Goal: Task Accomplishment & Management: Manage account settings

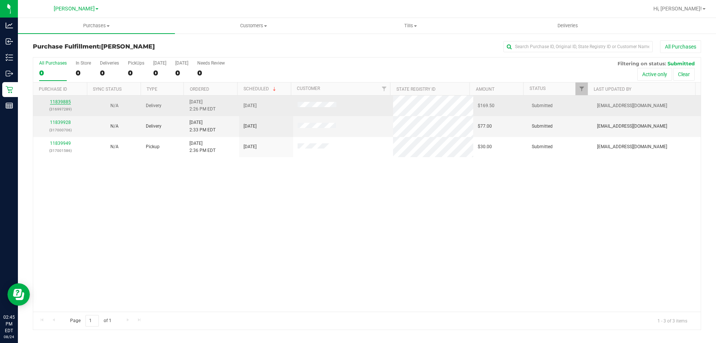
click at [61, 101] on link "11839885" at bounding box center [60, 101] width 21 height 5
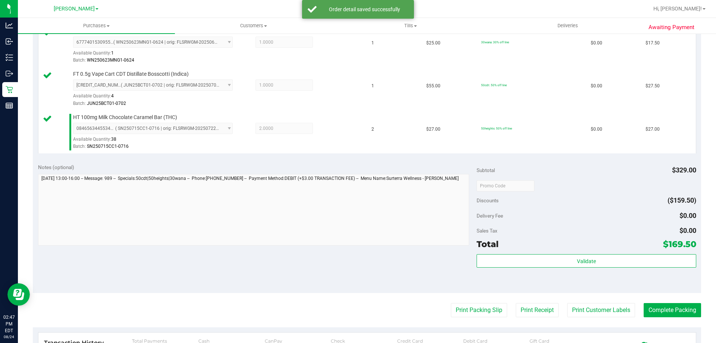
scroll to position [312, 0]
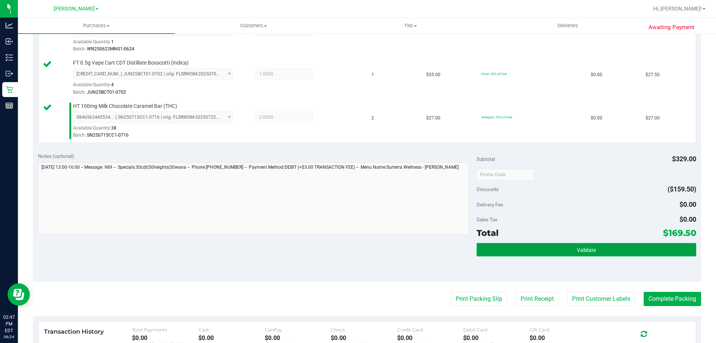
click at [617, 253] on button "Validate" at bounding box center [585, 249] width 219 height 13
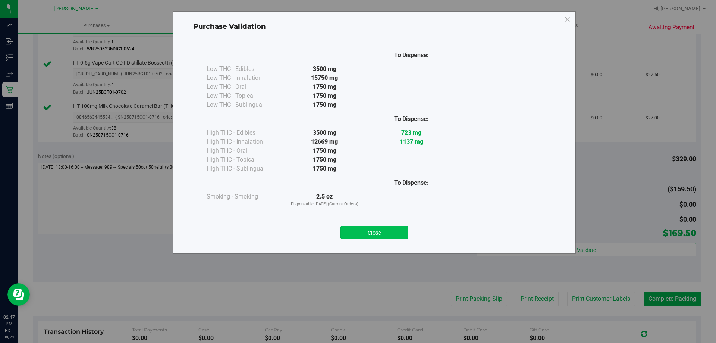
click at [380, 235] on button "Close" at bounding box center [374, 232] width 68 height 13
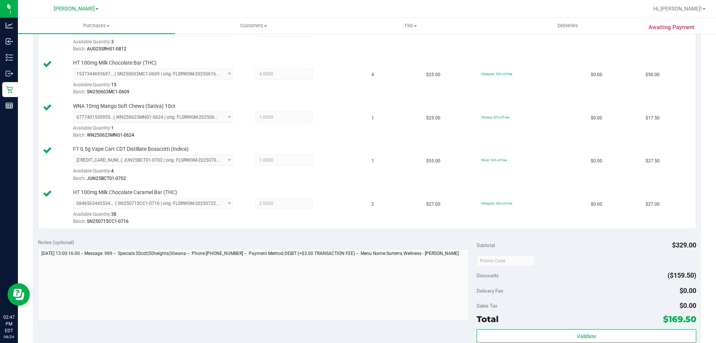
scroll to position [273, 0]
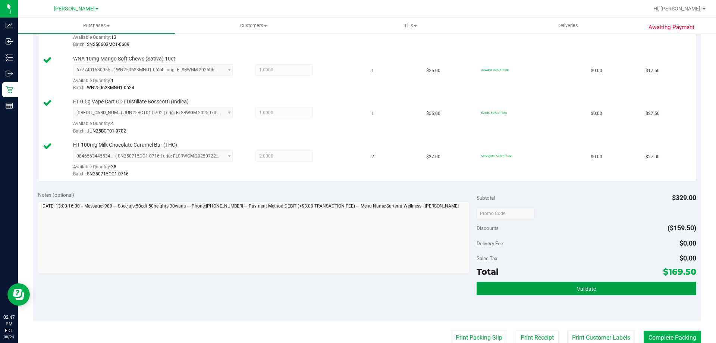
click at [582, 281] on button "Validate" at bounding box center [585, 287] width 219 height 13
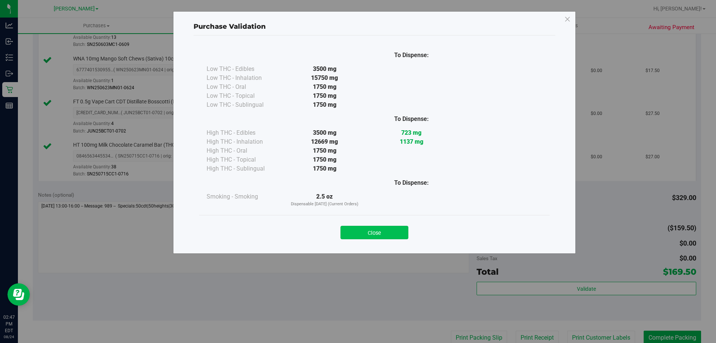
click at [377, 229] on button "Close" at bounding box center [374, 232] width 68 height 13
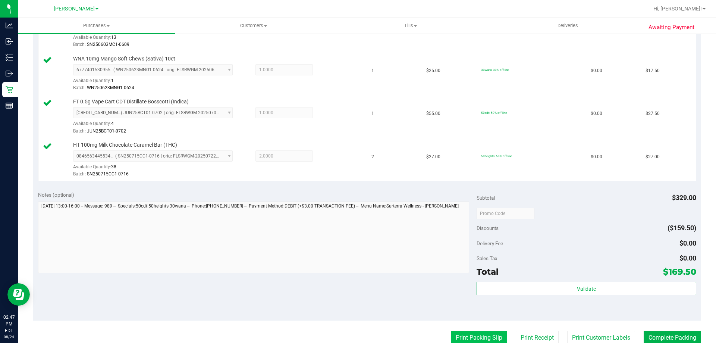
click at [498, 337] on button "Print Packing Slip" at bounding box center [479, 337] width 56 height 14
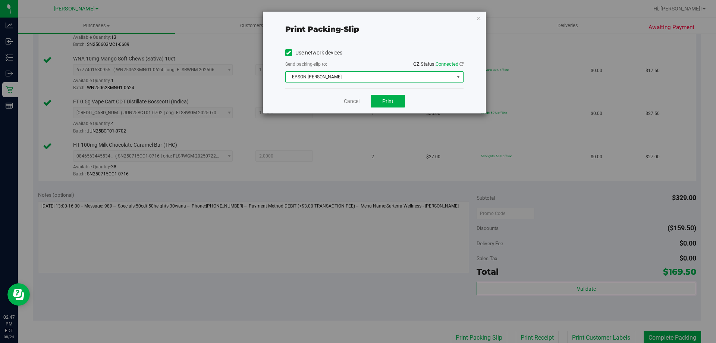
click at [324, 77] on span "EPSON-CONNIE SMITH" at bounding box center [370, 77] width 168 height 10
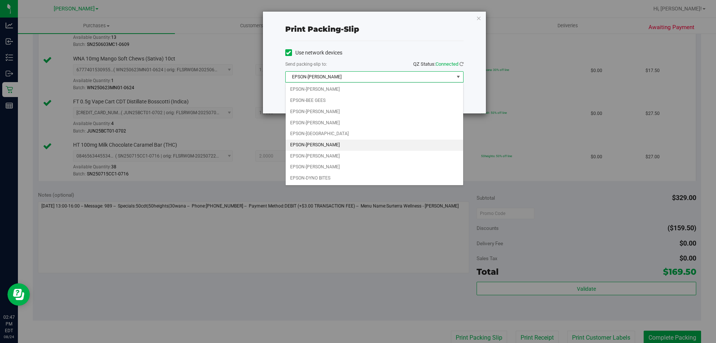
click at [380, 50] on div "Use network devices" at bounding box center [374, 52] width 178 height 11
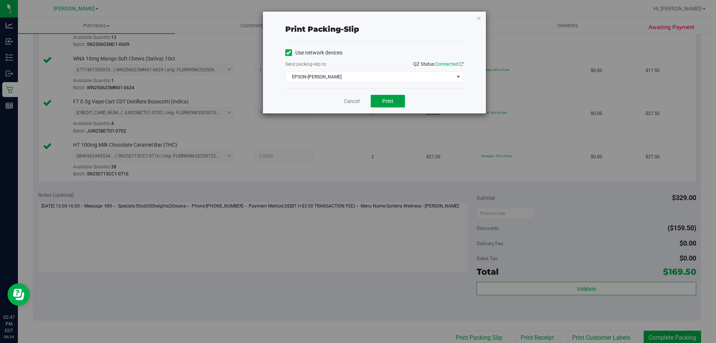
click at [378, 103] on button "Print" at bounding box center [388, 101] width 34 height 13
click at [354, 104] on link "Cancel" at bounding box center [352, 101] width 16 height 8
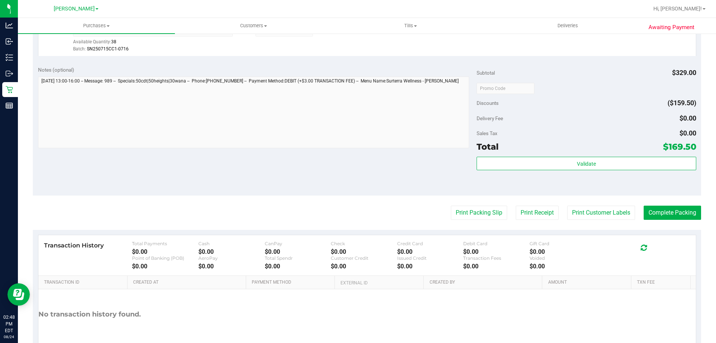
scroll to position [440, 0]
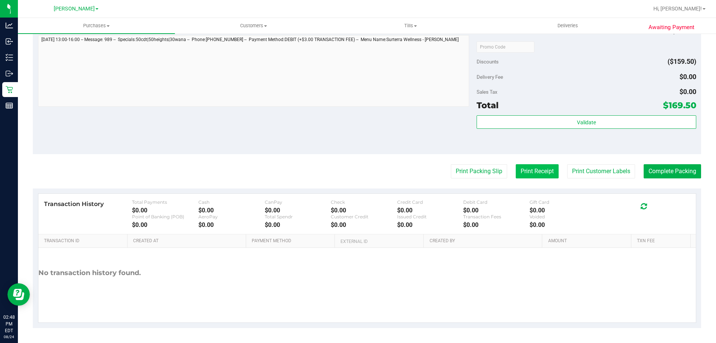
drag, startPoint x: 541, startPoint y: 179, endPoint x: 541, endPoint y: 173, distance: 5.2
click at [541, 173] on button "Print Receipt" at bounding box center [537, 171] width 43 height 14
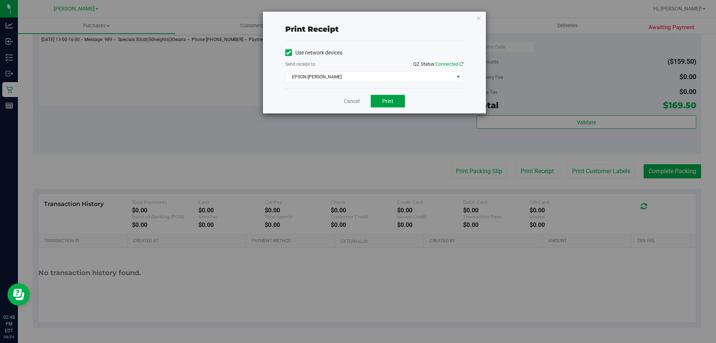
click at [387, 105] on button "Print" at bounding box center [388, 101] width 34 height 13
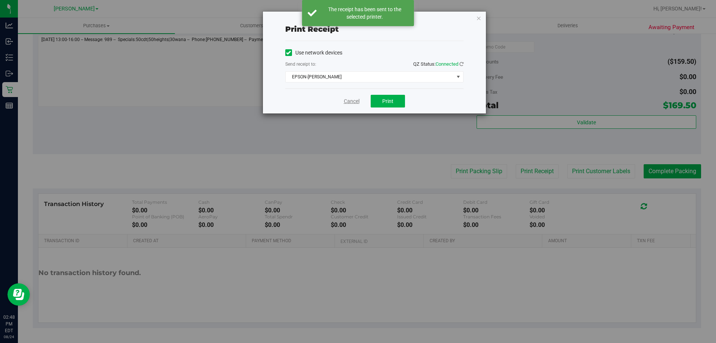
click at [350, 104] on link "Cancel" at bounding box center [352, 101] width 16 height 8
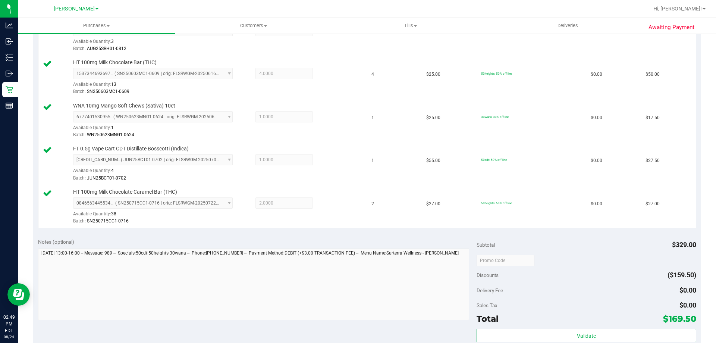
scroll to position [225, 0]
click at [669, 142] on td "$17.50" at bounding box center [668, 121] width 55 height 43
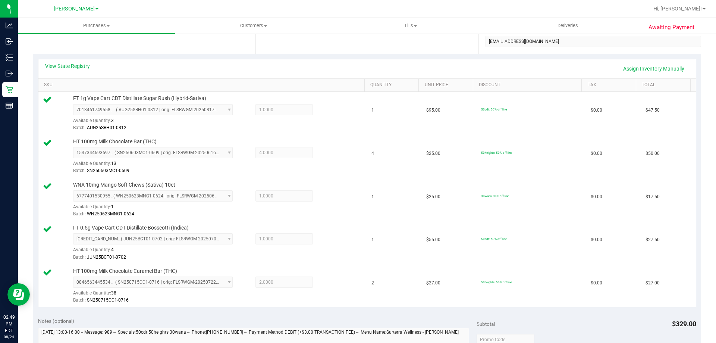
scroll to position [431, 0]
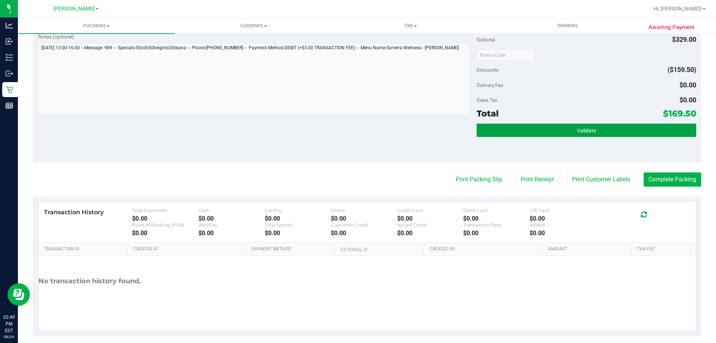
click at [542, 133] on button "Validate" at bounding box center [585, 129] width 219 height 13
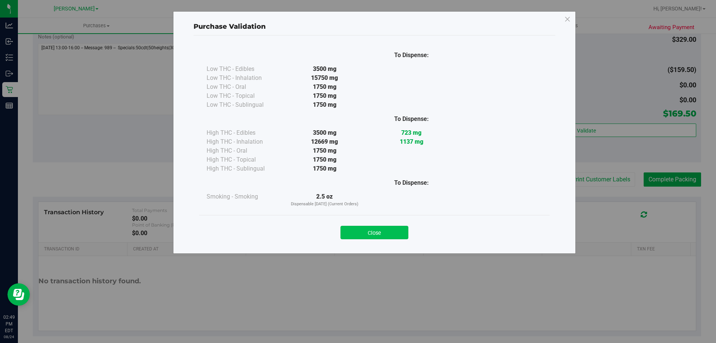
click at [372, 233] on button "Close" at bounding box center [374, 232] width 68 height 13
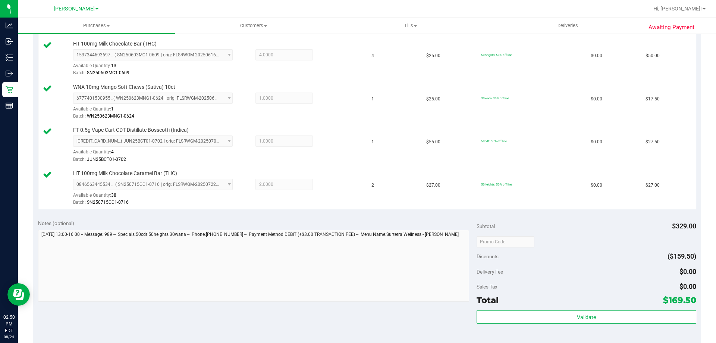
scroll to position [0, 0]
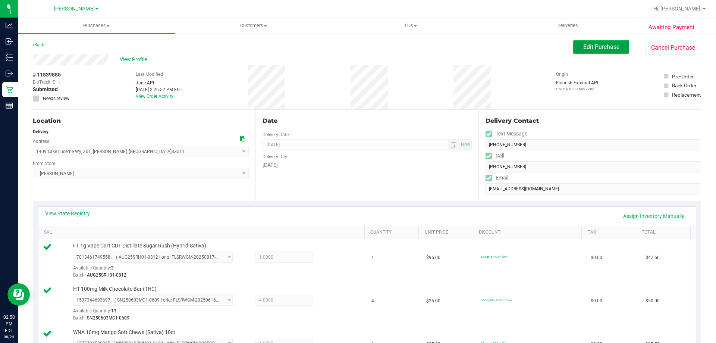
click at [591, 49] on span "Edit Purchase" at bounding box center [601, 46] width 36 height 7
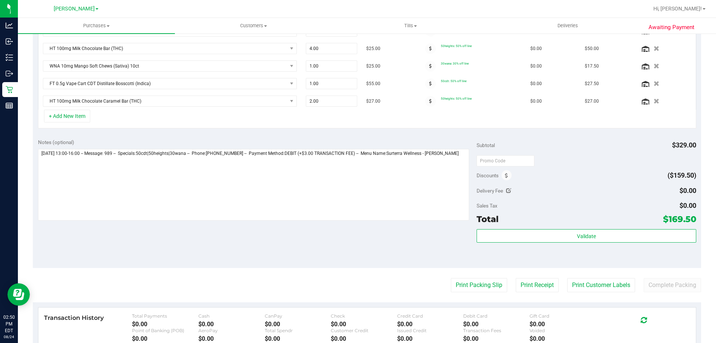
scroll to position [277, 0]
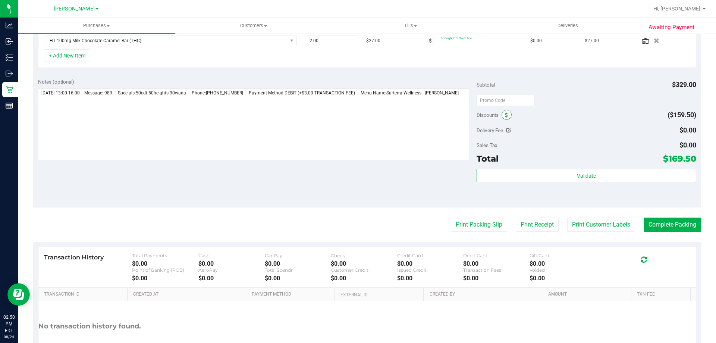
click at [505, 117] on icon at bounding box center [506, 115] width 3 height 5
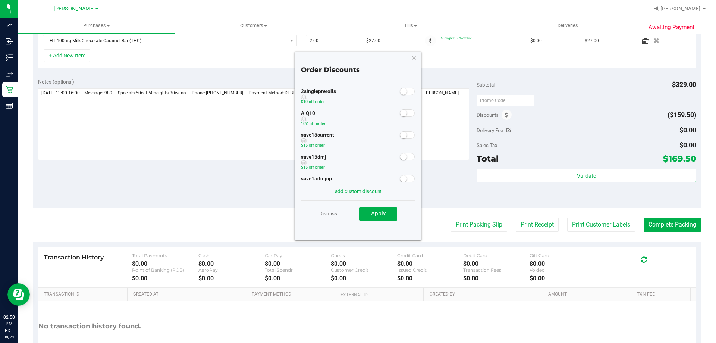
drag, startPoint x: 405, startPoint y: 111, endPoint x: 391, endPoint y: 167, distance: 57.1
click at [405, 112] on span at bounding box center [407, 112] width 15 height 7
click at [374, 215] on span "Apply" at bounding box center [378, 213] width 15 height 7
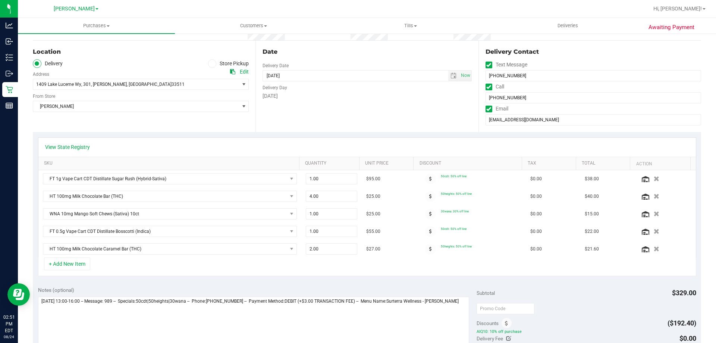
scroll to position [0, 0]
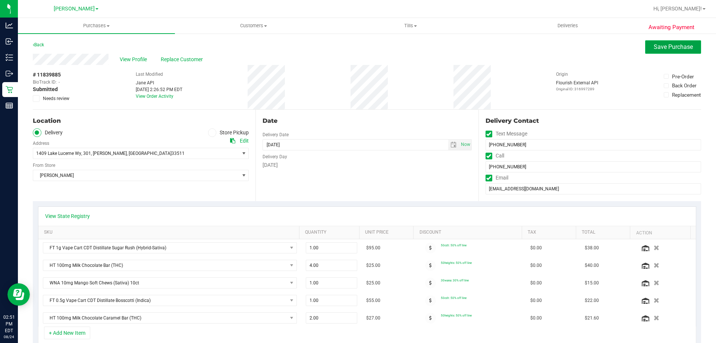
click at [657, 46] on span "Save Purchase" at bounding box center [673, 46] width 39 height 7
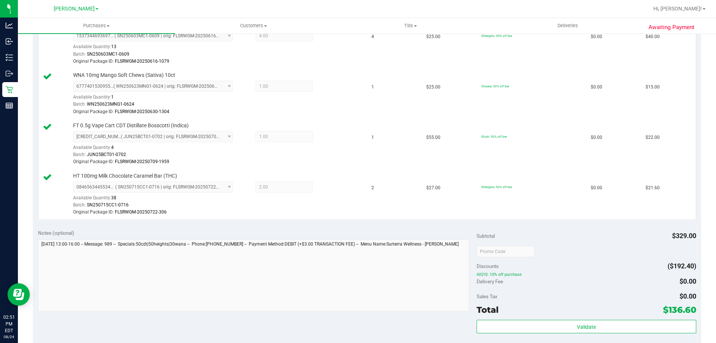
scroll to position [338, 0]
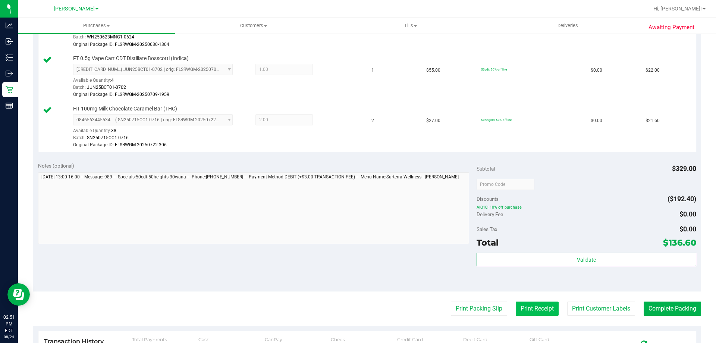
click at [543, 314] on button "Print Receipt" at bounding box center [537, 308] width 43 height 14
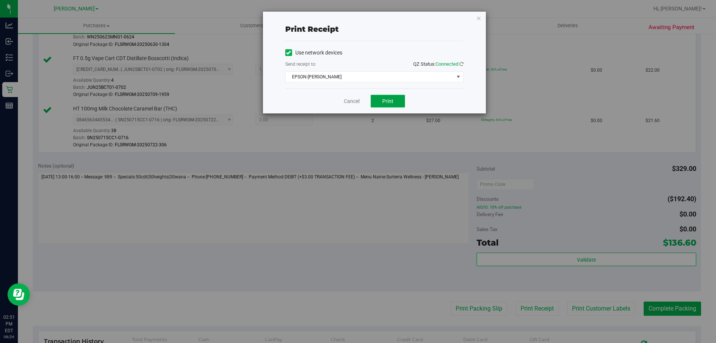
click at [387, 104] on span "Print" at bounding box center [387, 101] width 11 height 6
click at [359, 98] on link "Cancel" at bounding box center [352, 101] width 16 height 8
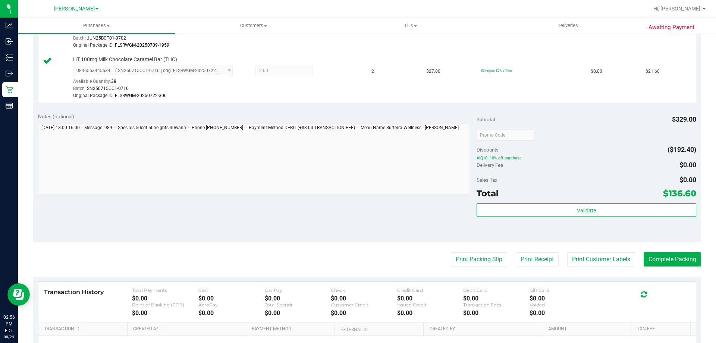
scroll to position [475, 0]
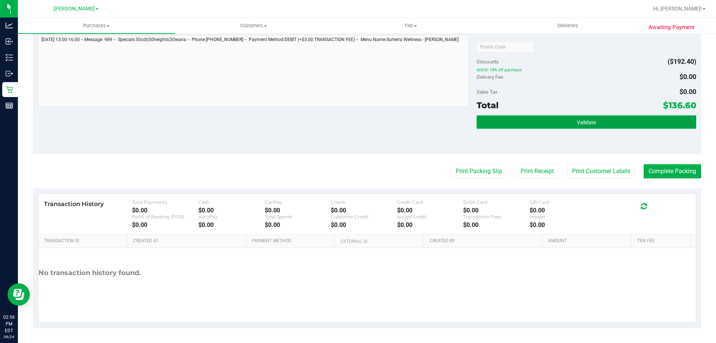
click at [577, 125] on span "Validate" at bounding box center [586, 122] width 19 height 6
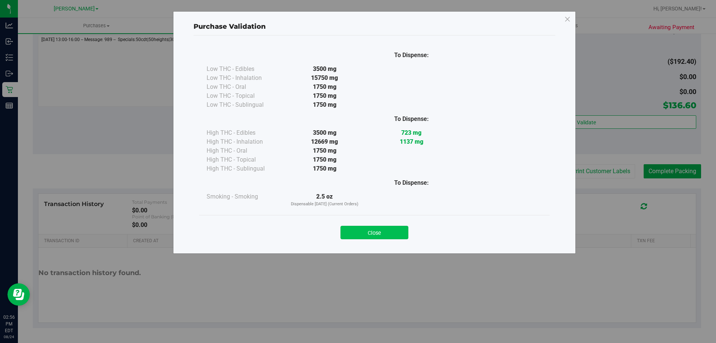
click at [363, 235] on button "Close" at bounding box center [374, 232] width 68 height 13
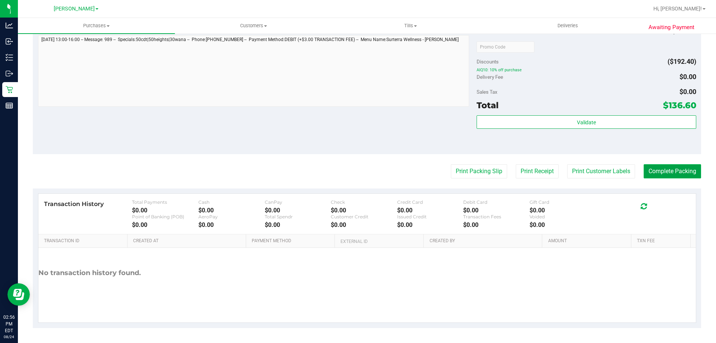
click at [654, 174] on button "Complete Packing" at bounding box center [672, 171] width 57 height 14
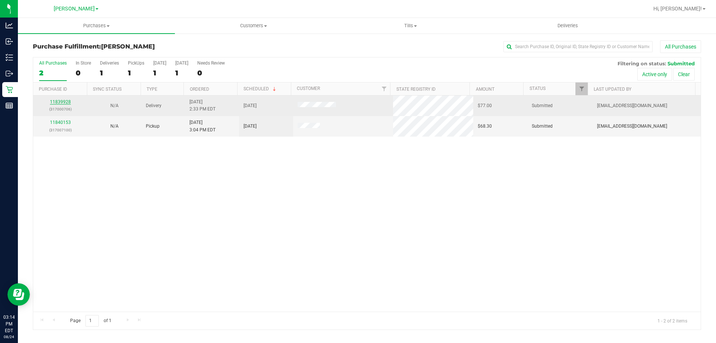
click at [61, 103] on link "11839928" at bounding box center [60, 101] width 21 height 5
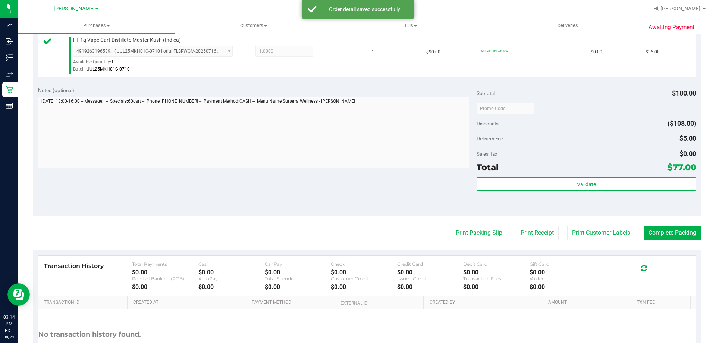
scroll to position [250, 0]
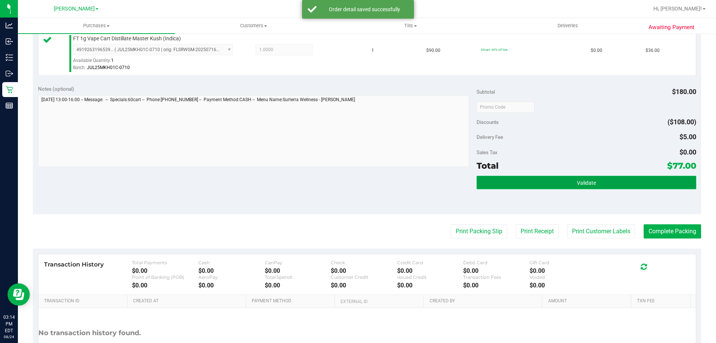
click at [602, 183] on button "Validate" at bounding box center [585, 182] width 219 height 13
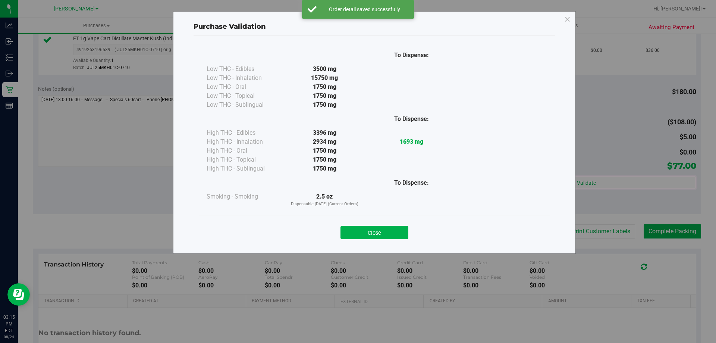
click at [352, 228] on button "Close" at bounding box center [374, 232] width 68 height 13
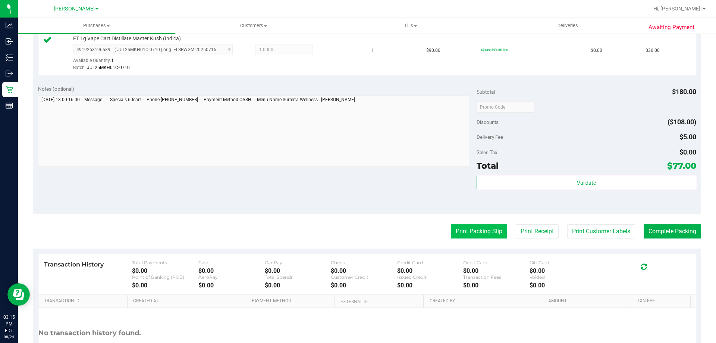
click at [482, 226] on button "Print Packing Slip" at bounding box center [479, 231] width 56 height 14
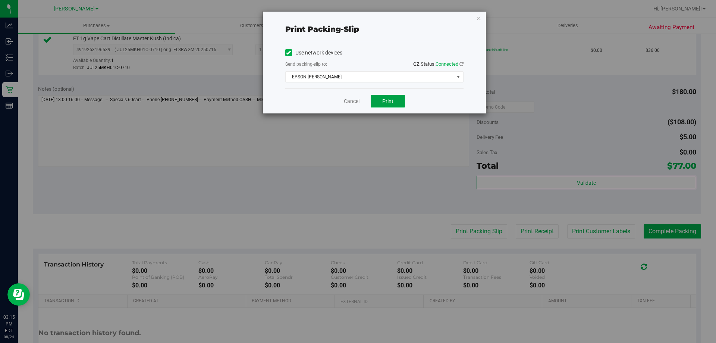
click at [394, 103] on button "Print" at bounding box center [388, 101] width 34 height 13
drag, startPoint x: 356, startPoint y: 101, endPoint x: 387, endPoint y: 117, distance: 35.2
click at [355, 101] on link "Cancel" at bounding box center [352, 101] width 16 height 8
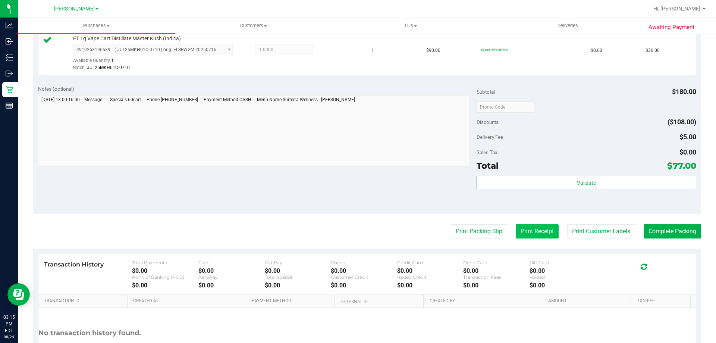
click at [542, 228] on button "Print Receipt" at bounding box center [537, 231] width 43 height 14
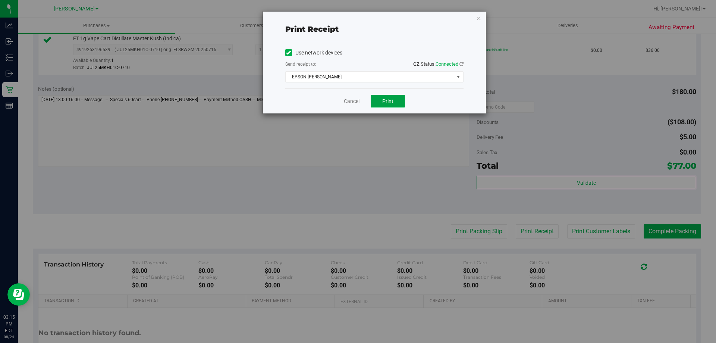
click at [394, 99] on button "Print" at bounding box center [388, 101] width 34 height 13
click at [355, 104] on link "Cancel" at bounding box center [352, 101] width 16 height 8
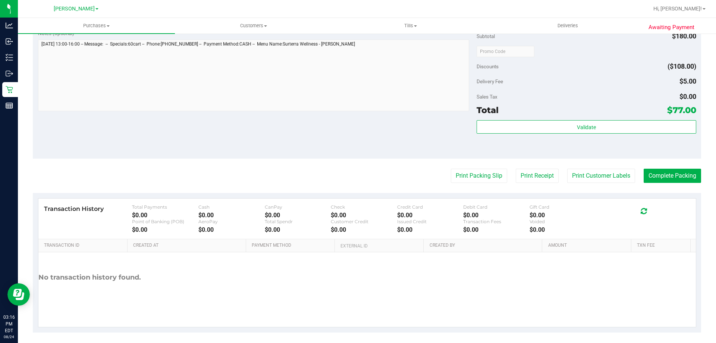
scroll to position [304, 0]
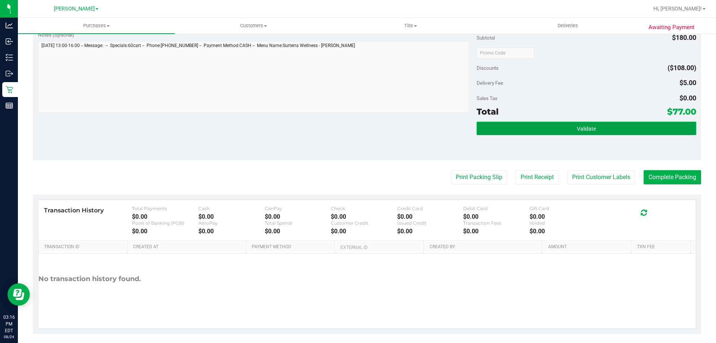
click at [579, 129] on span "Validate" at bounding box center [586, 129] width 19 height 6
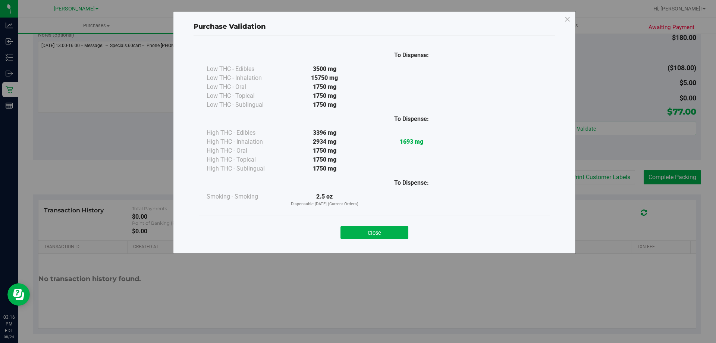
drag, startPoint x: 366, startPoint y: 232, endPoint x: 386, endPoint y: 234, distance: 20.3
click at [366, 233] on button "Close" at bounding box center [374, 232] width 68 height 13
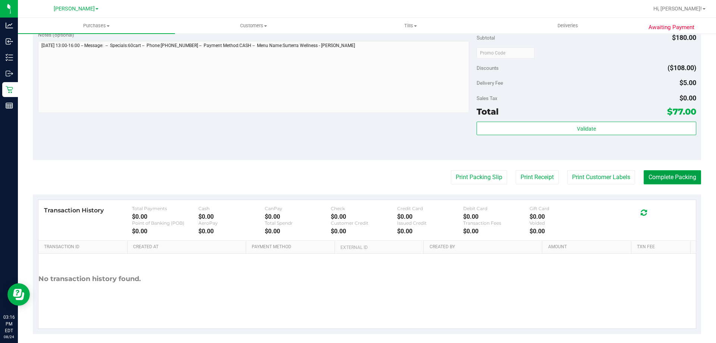
click at [660, 177] on button "Complete Packing" at bounding box center [672, 177] width 57 height 14
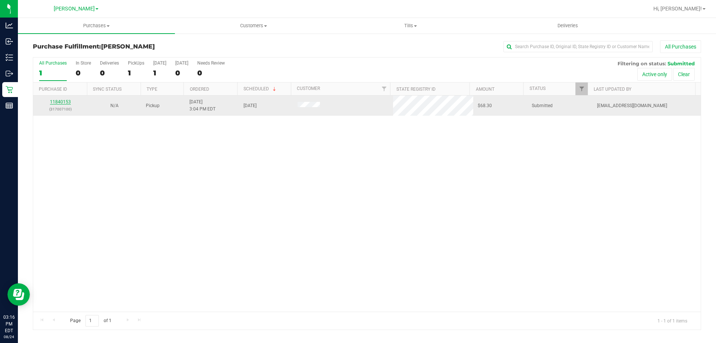
click at [62, 102] on link "11840153" at bounding box center [60, 101] width 21 height 5
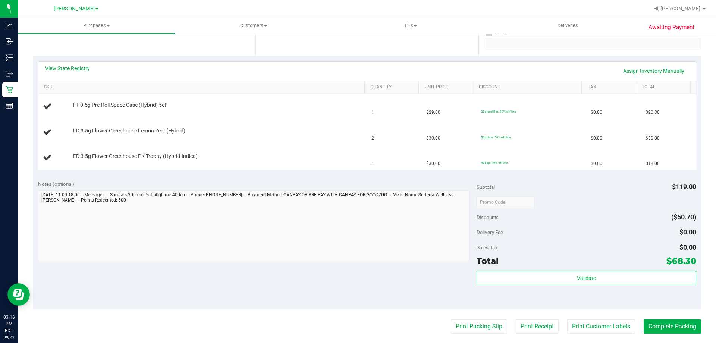
scroll to position [149, 0]
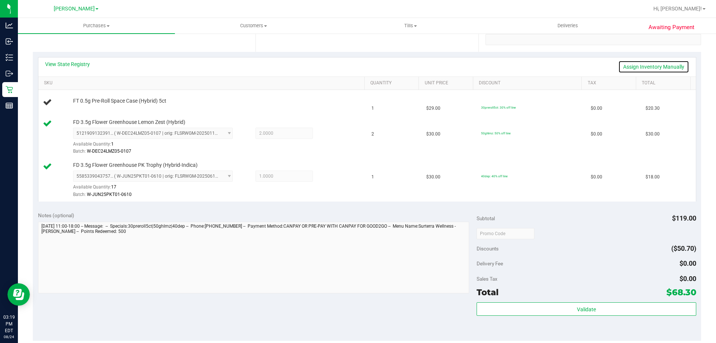
click at [626, 66] on link "Assign Inventory Manually" at bounding box center [653, 66] width 71 height 13
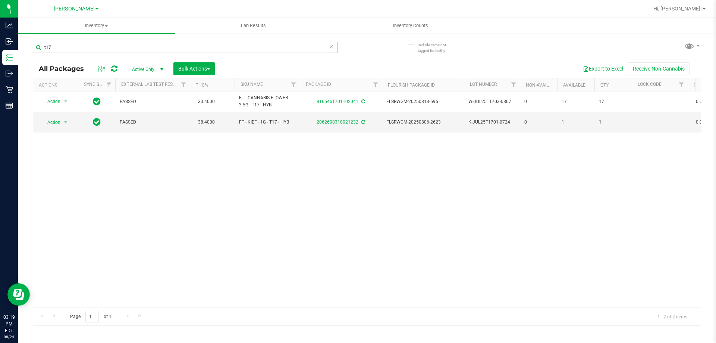
click at [81, 46] on input "t17" at bounding box center [185, 47] width 305 height 11
type input "4302814903337166"
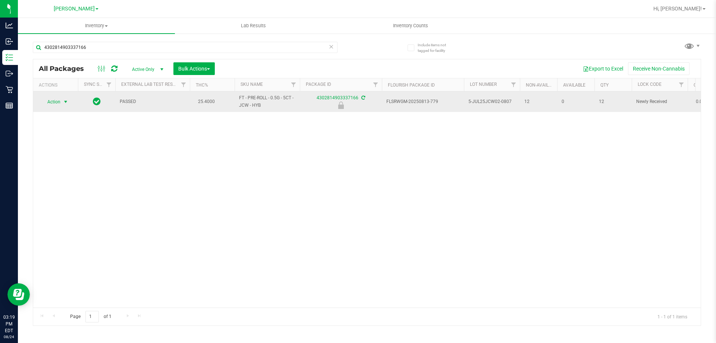
click at [58, 102] on span "Action" at bounding box center [51, 102] width 20 height 10
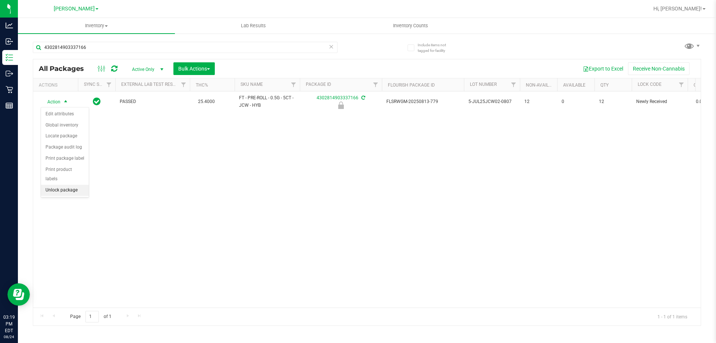
click at [72, 185] on li "Unlock package" at bounding box center [65, 190] width 48 height 11
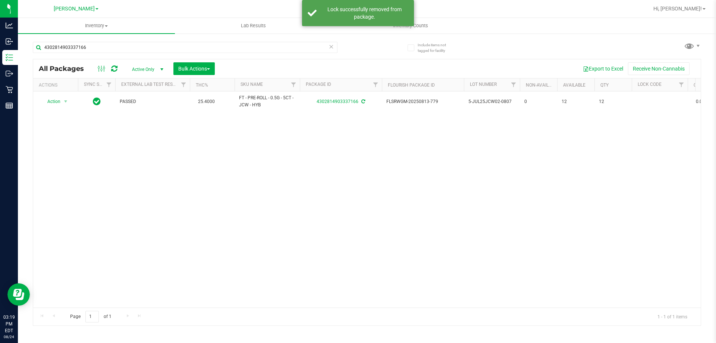
click at [331, 47] on icon at bounding box center [330, 46] width 5 height 9
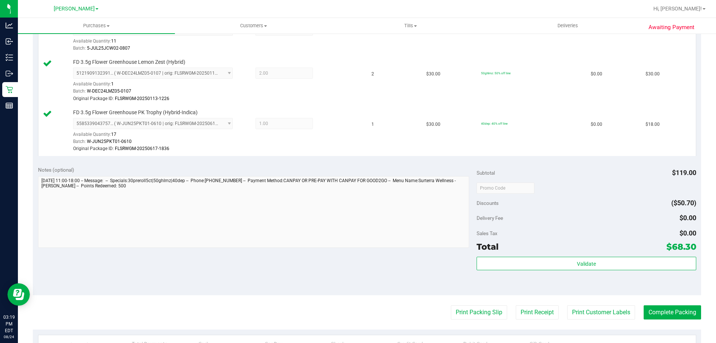
scroll to position [228, 0]
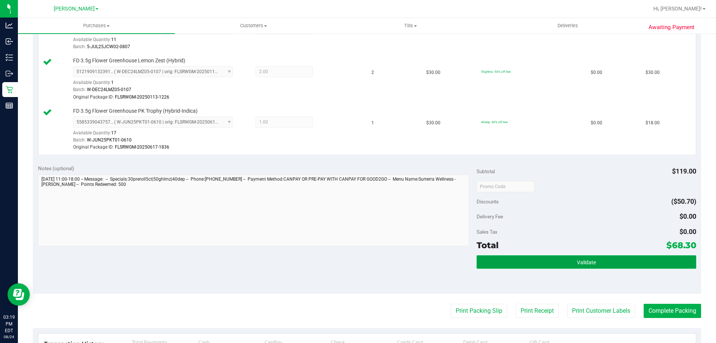
click at [568, 265] on button "Validate" at bounding box center [585, 261] width 219 height 13
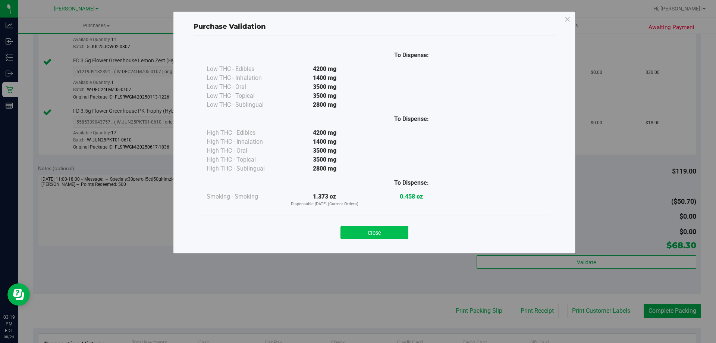
click at [381, 232] on button "Close" at bounding box center [374, 232] width 68 height 13
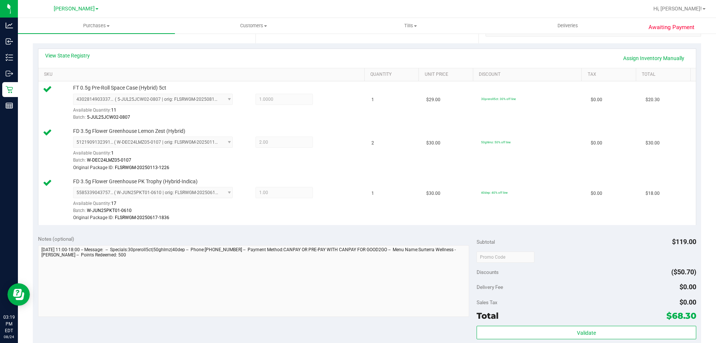
scroll to position [198, 0]
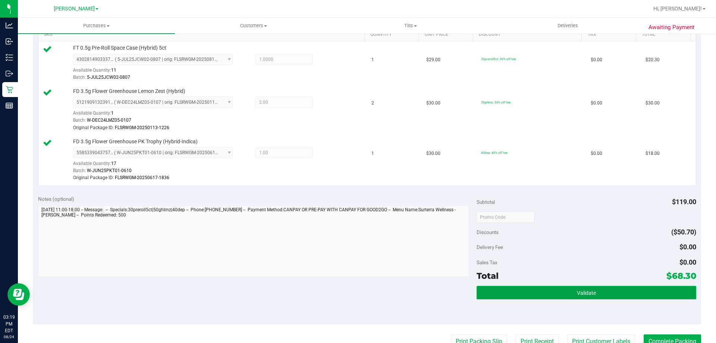
click at [601, 295] on button "Validate" at bounding box center [585, 292] width 219 height 13
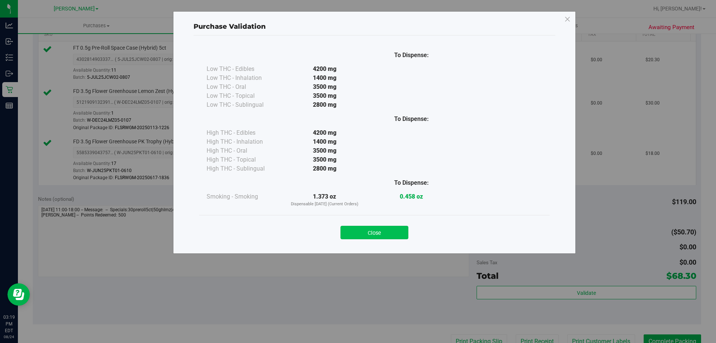
click at [346, 229] on button "Close" at bounding box center [374, 232] width 68 height 13
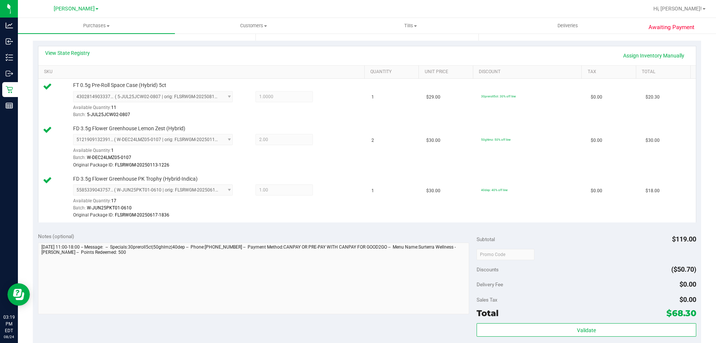
scroll to position [0, 0]
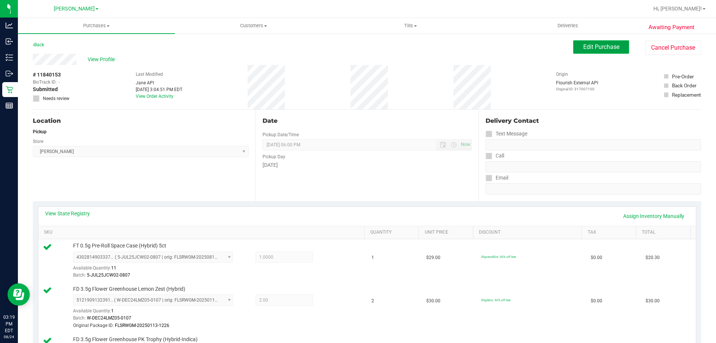
click at [591, 47] on span "Edit Purchase" at bounding box center [601, 46] width 36 height 7
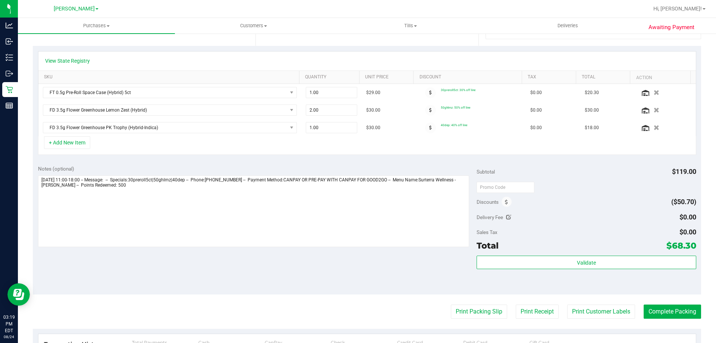
scroll to position [156, 0]
click at [505, 200] on icon at bounding box center [506, 201] width 3 height 5
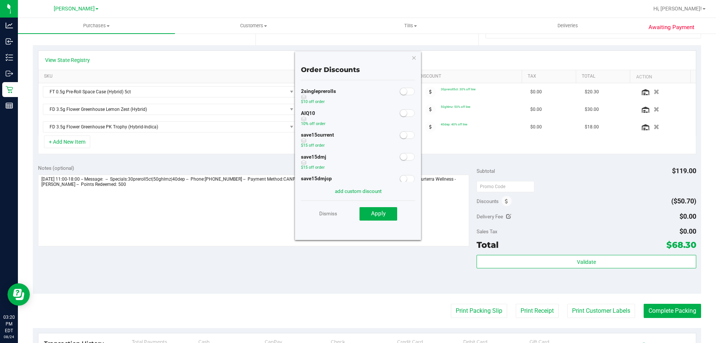
click at [402, 114] on span at bounding box center [407, 112] width 15 height 7
click at [380, 215] on span "Apply" at bounding box center [378, 213] width 15 height 7
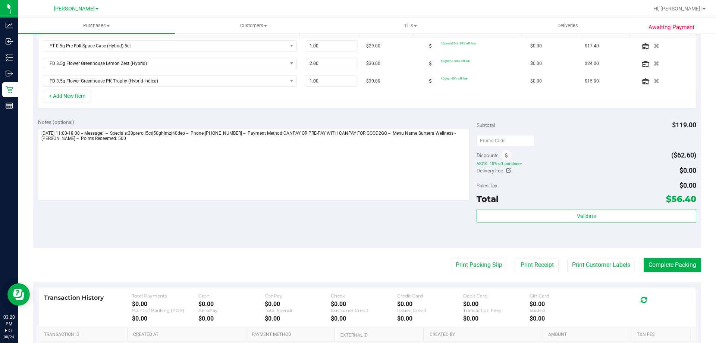
scroll to position [0, 0]
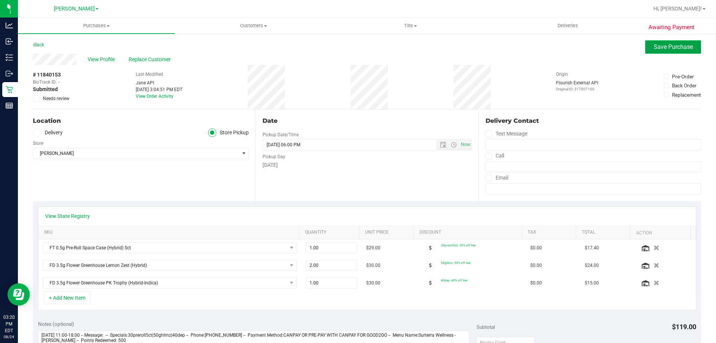
click at [661, 46] on span "Save Purchase" at bounding box center [673, 46] width 39 height 7
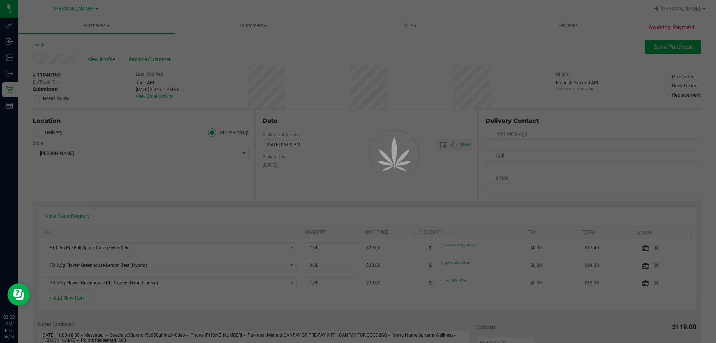
click at [715, 176] on div at bounding box center [358, 171] width 716 height 343
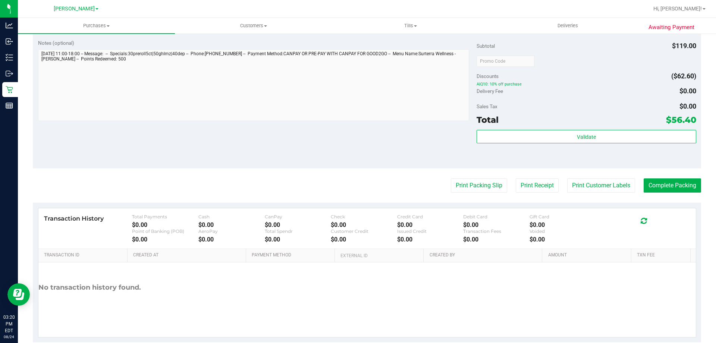
scroll to position [361, 0]
click at [487, 188] on button "Print Packing Slip" at bounding box center [479, 184] width 56 height 14
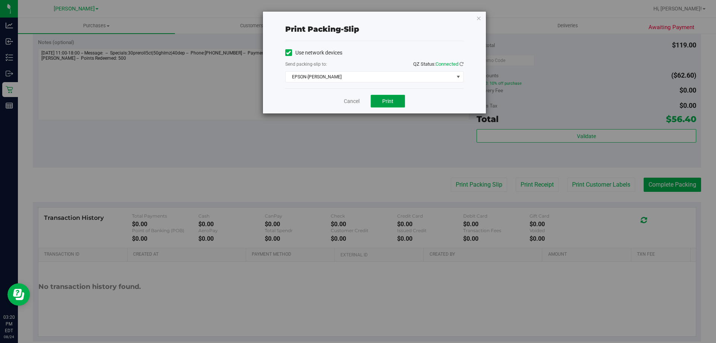
click at [386, 103] on span "Print" at bounding box center [387, 101] width 11 height 6
click at [357, 101] on link "Cancel" at bounding box center [352, 101] width 16 height 8
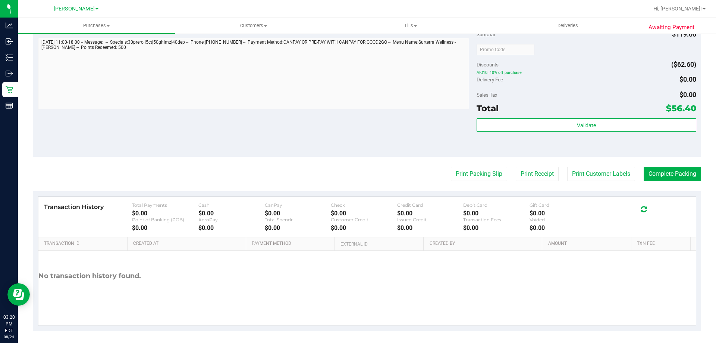
scroll to position [375, 0]
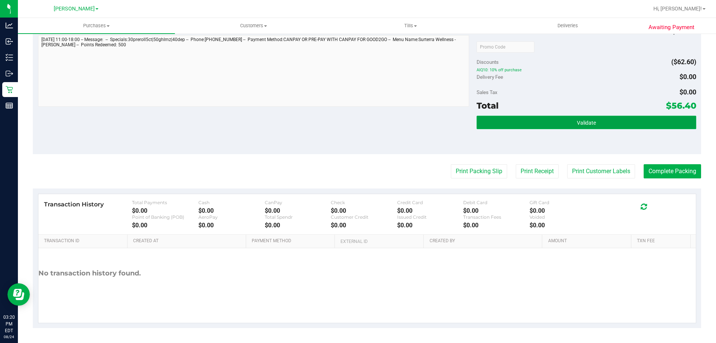
click at [603, 124] on button "Validate" at bounding box center [585, 122] width 219 height 13
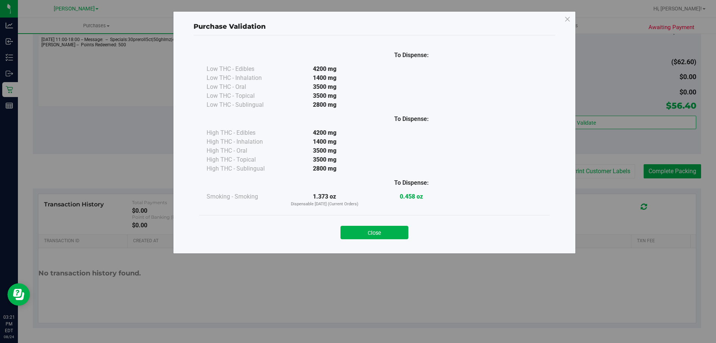
drag, startPoint x: 388, startPoint y: 235, endPoint x: 487, endPoint y: 218, distance: 100.0
click at [388, 235] on button "Close" at bounding box center [374, 232] width 68 height 13
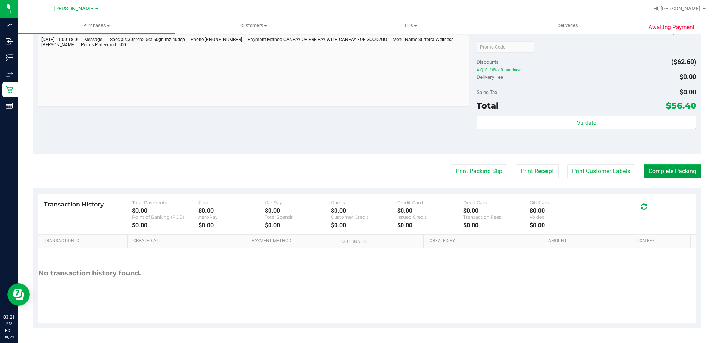
click at [670, 167] on button "Complete Packing" at bounding box center [672, 171] width 57 height 14
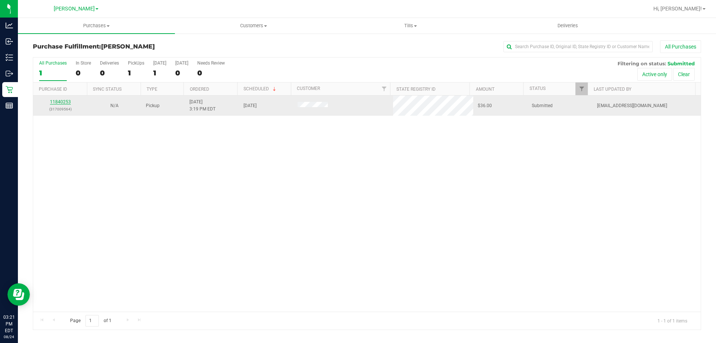
click at [58, 102] on link "11840253" at bounding box center [60, 101] width 21 height 5
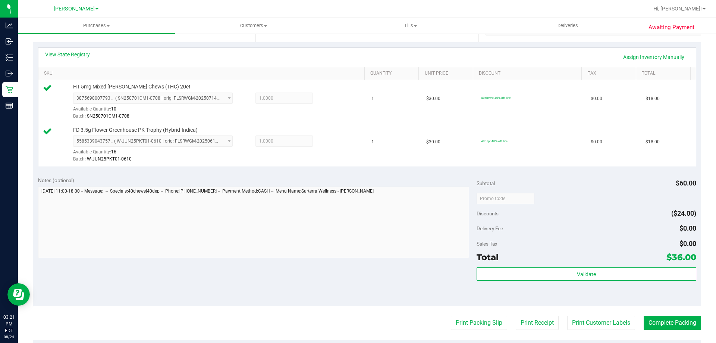
scroll to position [160, 0]
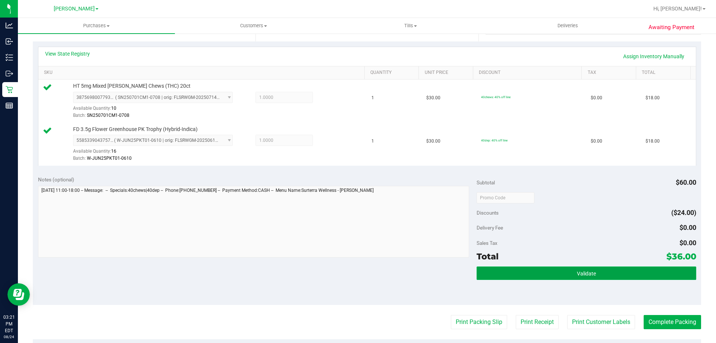
click at [616, 273] on button "Validate" at bounding box center [585, 272] width 219 height 13
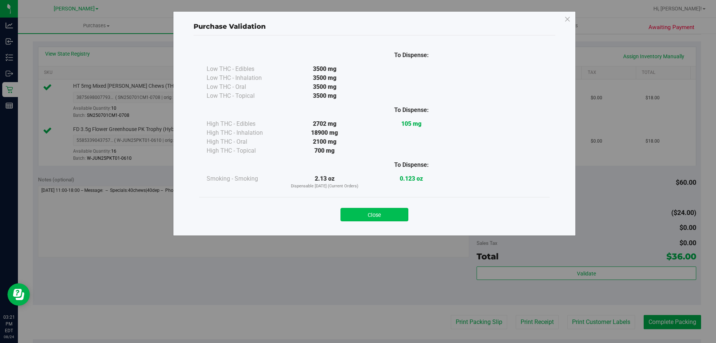
click at [374, 218] on button "Close" at bounding box center [374, 214] width 68 height 13
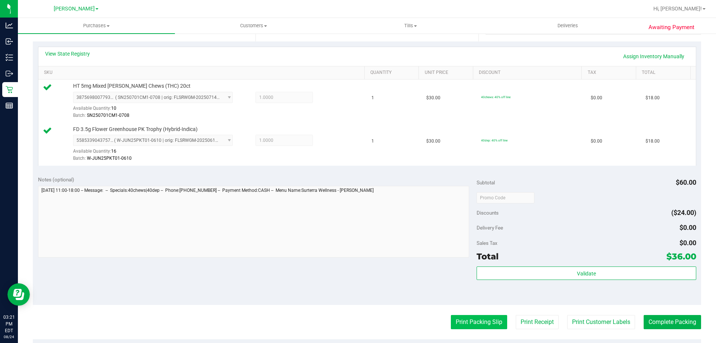
click at [464, 318] on button "Print Packing Slip" at bounding box center [479, 322] width 56 height 14
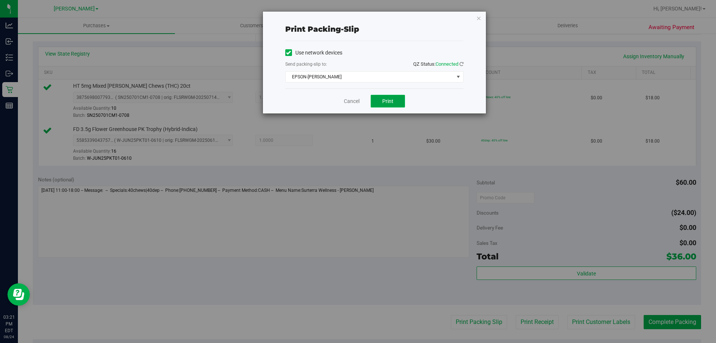
click at [394, 102] on button "Print" at bounding box center [388, 101] width 34 height 13
click at [354, 103] on link "Cancel" at bounding box center [352, 101] width 16 height 8
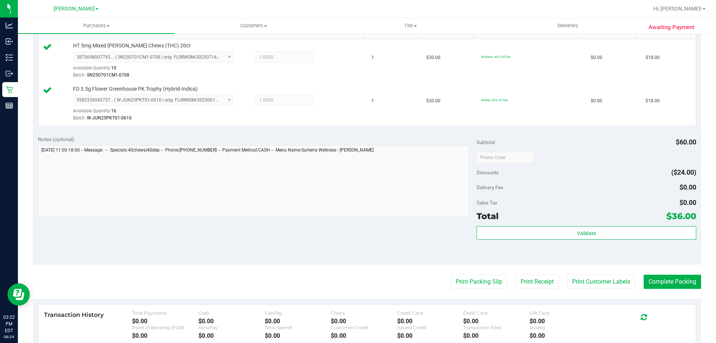
scroll to position [208, 0]
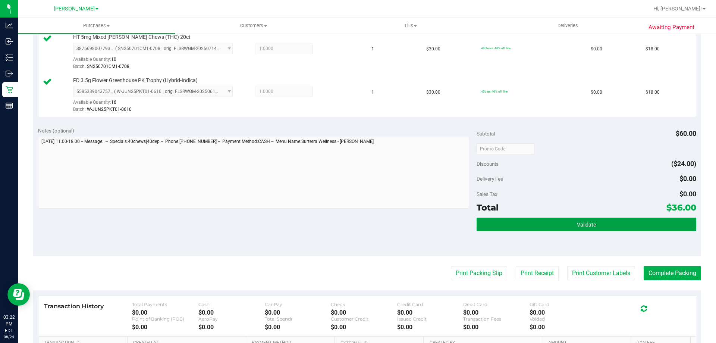
click at [567, 224] on button "Validate" at bounding box center [585, 223] width 219 height 13
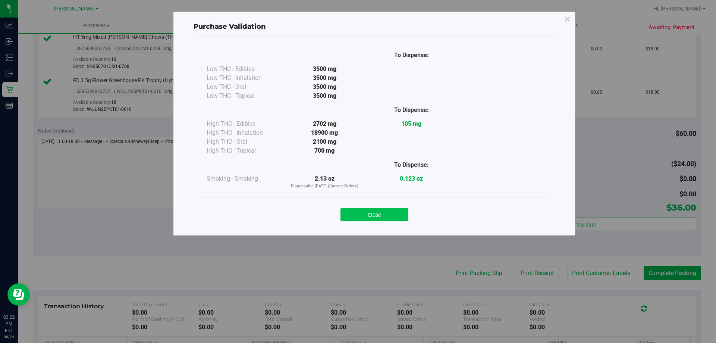
click at [393, 208] on button "Close" at bounding box center [374, 214] width 68 height 13
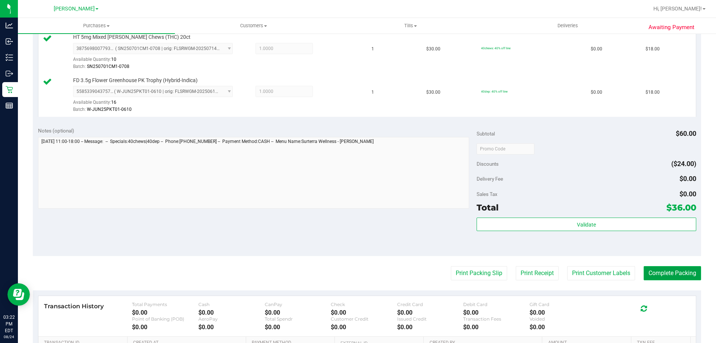
click at [656, 274] on button "Complete Packing" at bounding box center [672, 273] width 57 height 14
